Goal: Find specific page/section: Find specific page/section

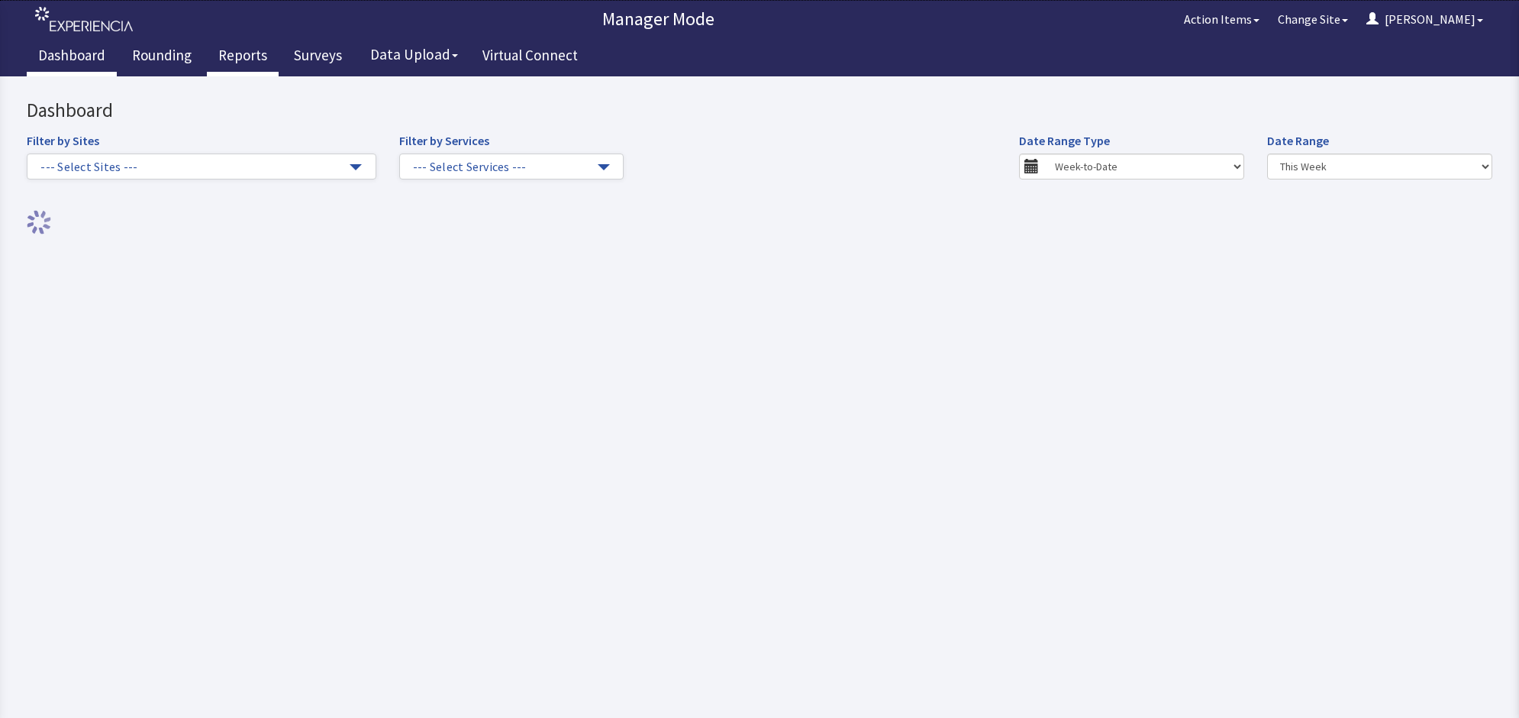
click at [249, 54] on link "Reports" at bounding box center [243, 57] width 72 height 38
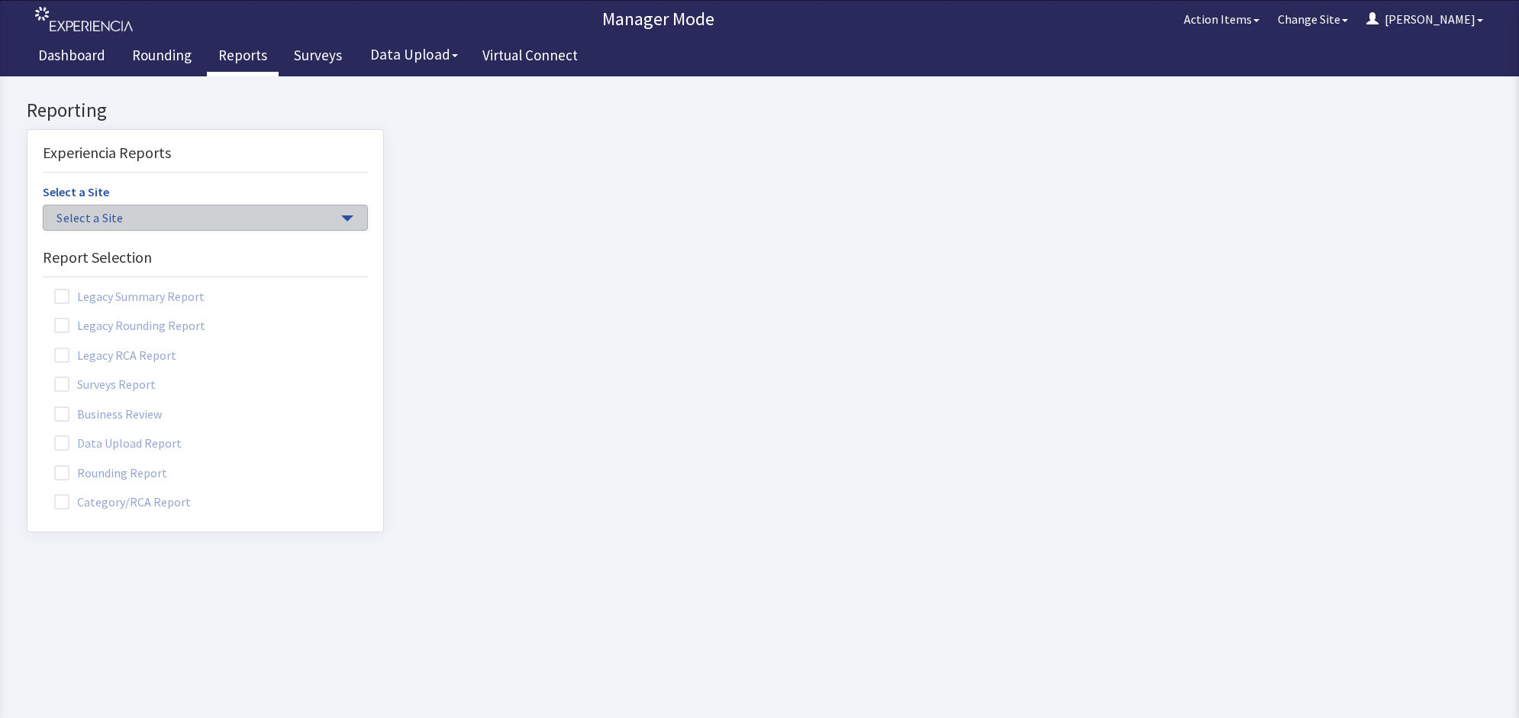
click at [341, 216] on span "button" at bounding box center [347, 218] width 12 height 6
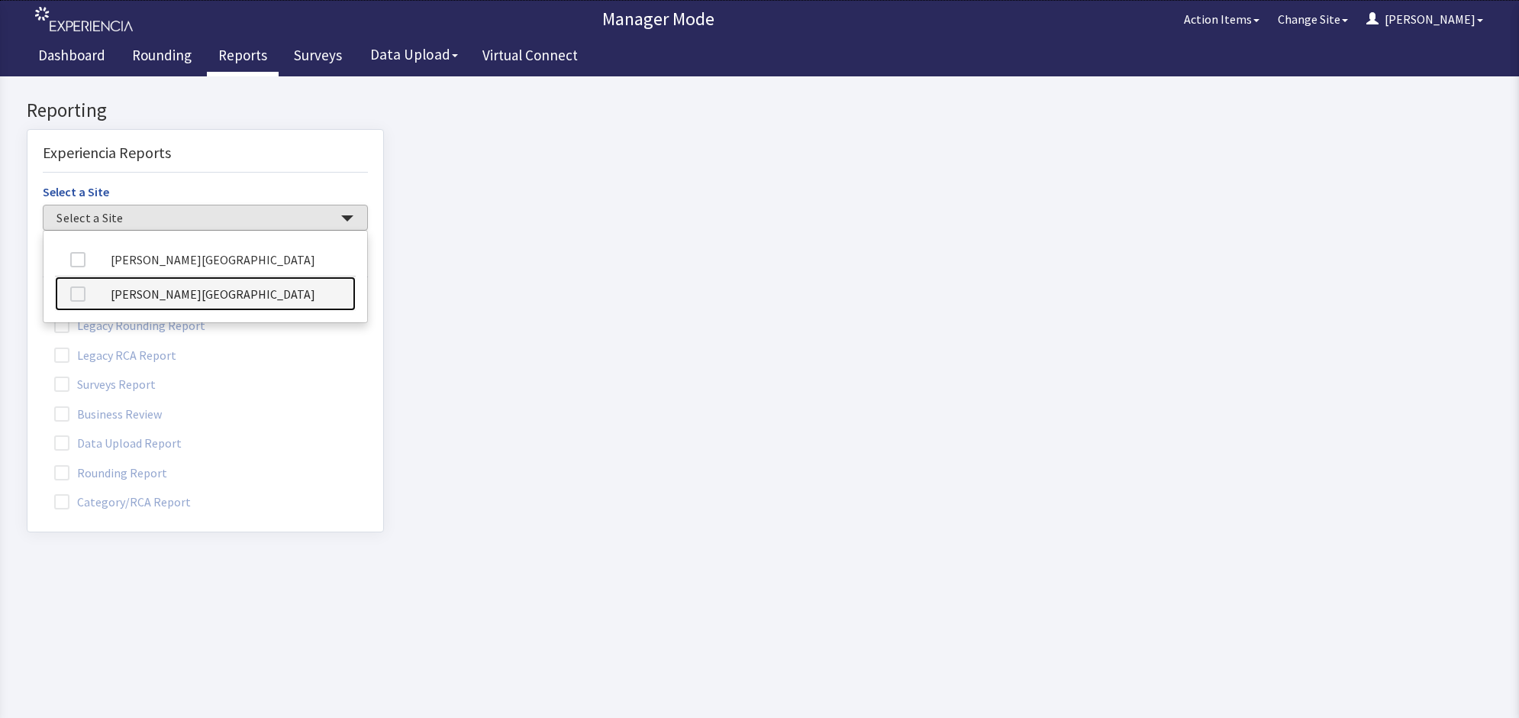
click at [250, 298] on link "[PERSON_NAME][GEOGRAPHIC_DATA]" at bounding box center [205, 293] width 301 height 34
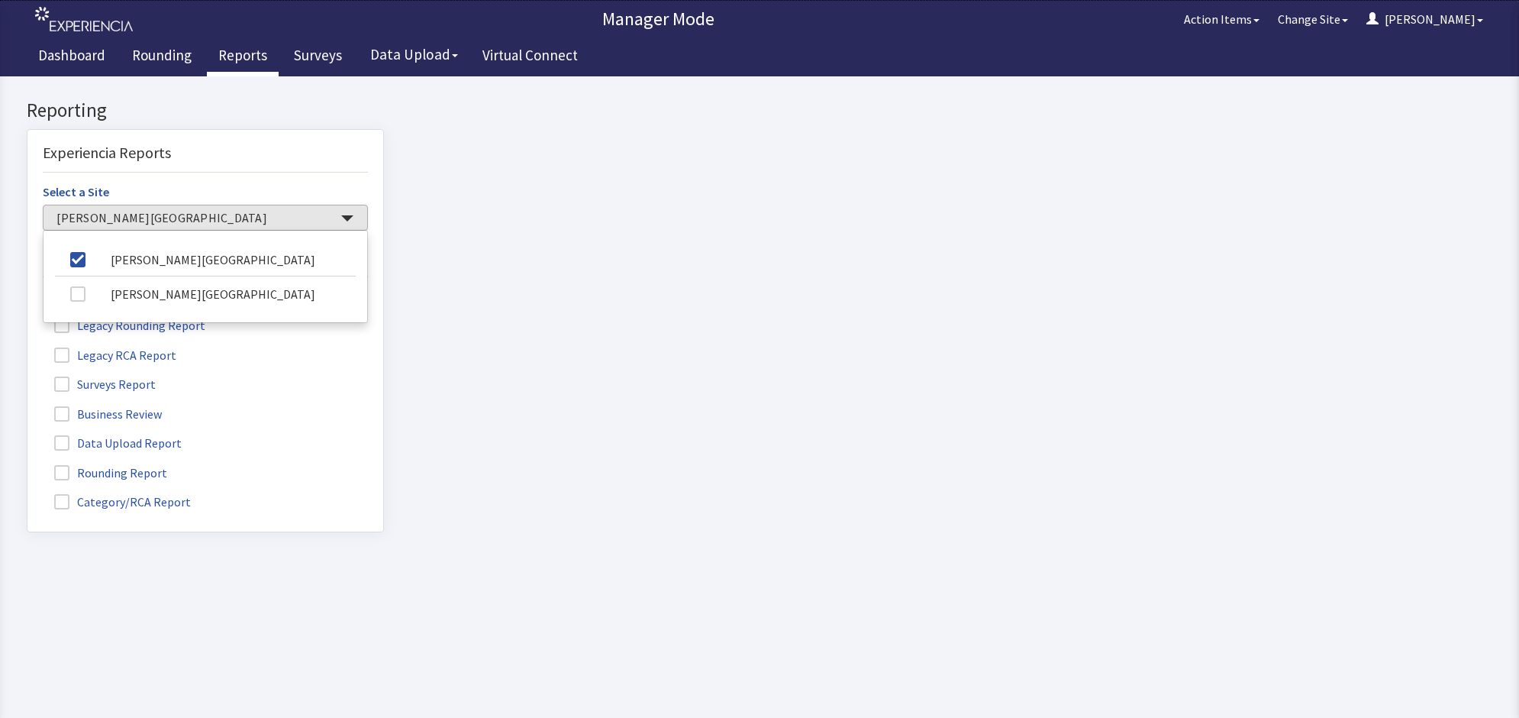
click at [60, 469] on span at bounding box center [61, 472] width 15 height 15
click at [27, 464] on input "Rounding Report" at bounding box center [27, 464] width 0 height 0
